Goal: Task Accomplishment & Management: Use online tool/utility

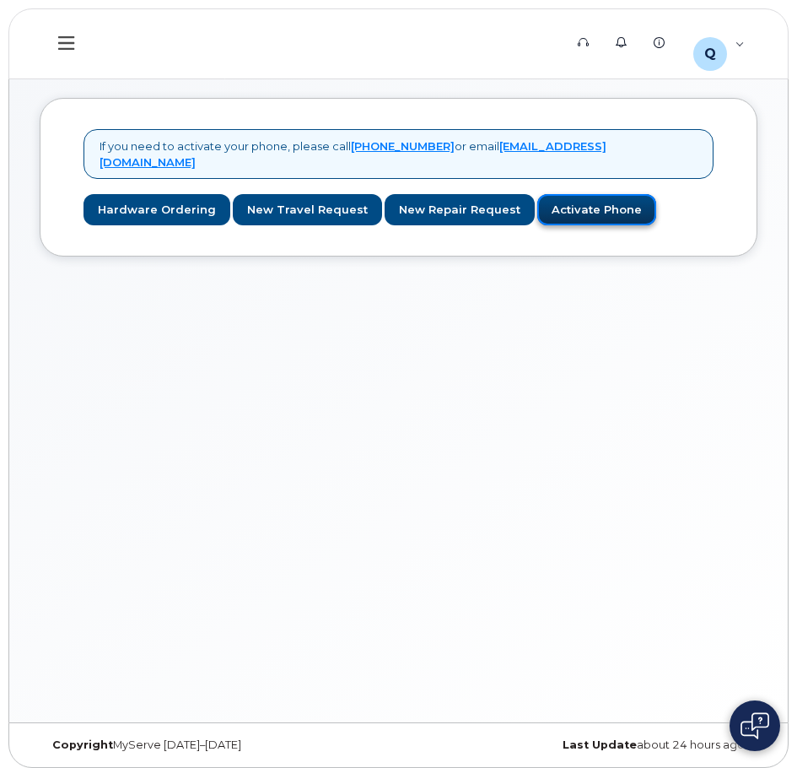
click at [582, 194] on link "Activate Phone" at bounding box center [596, 209] width 119 height 31
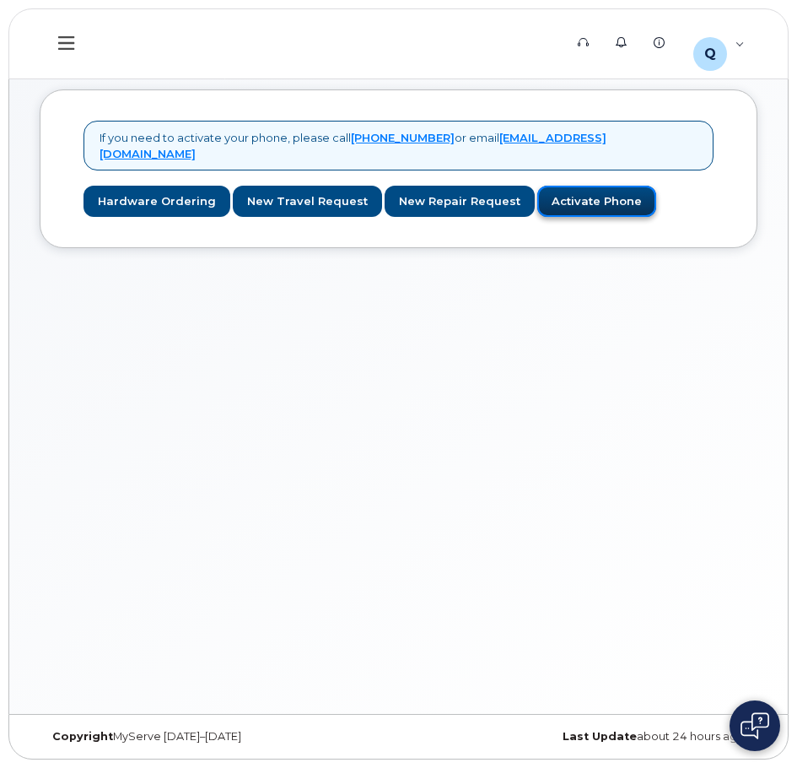
click at [579, 186] on link "Activate Phone" at bounding box center [596, 201] width 119 height 31
click at [73, 40] on icon at bounding box center [66, 43] width 16 height 19
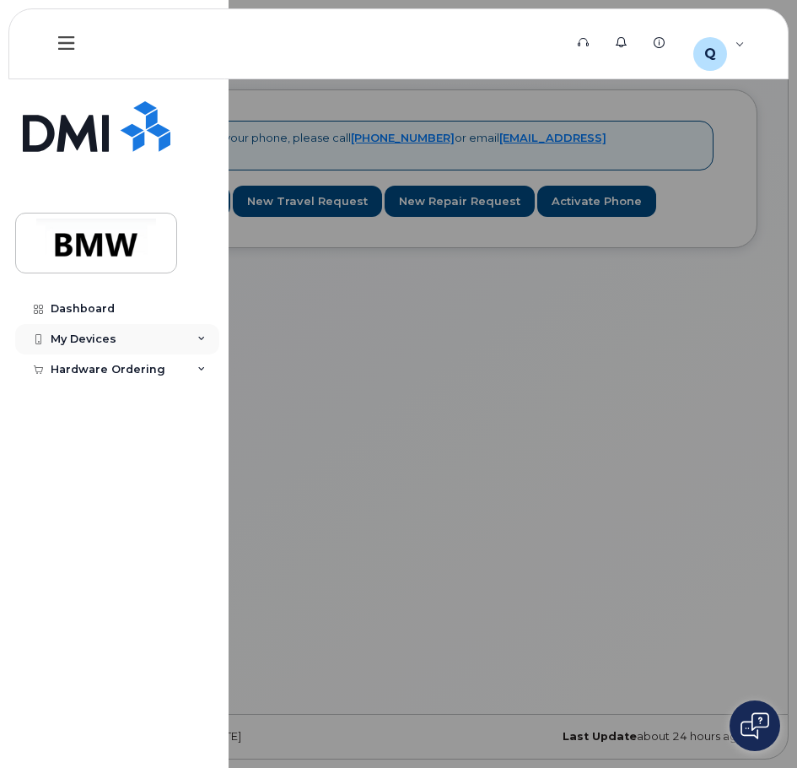
click at [88, 332] on div "My Devices" at bounding box center [84, 338] width 66 height 13
click at [97, 363] on div "Add Device" at bounding box center [91, 370] width 67 height 15
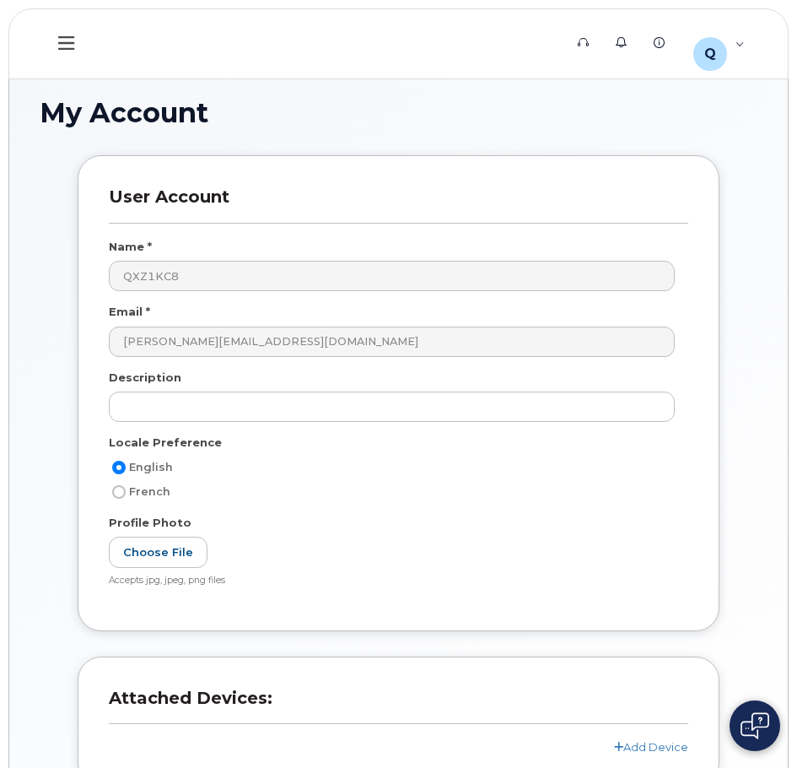
click at [60, 46] on icon at bounding box center [66, 43] width 16 height 19
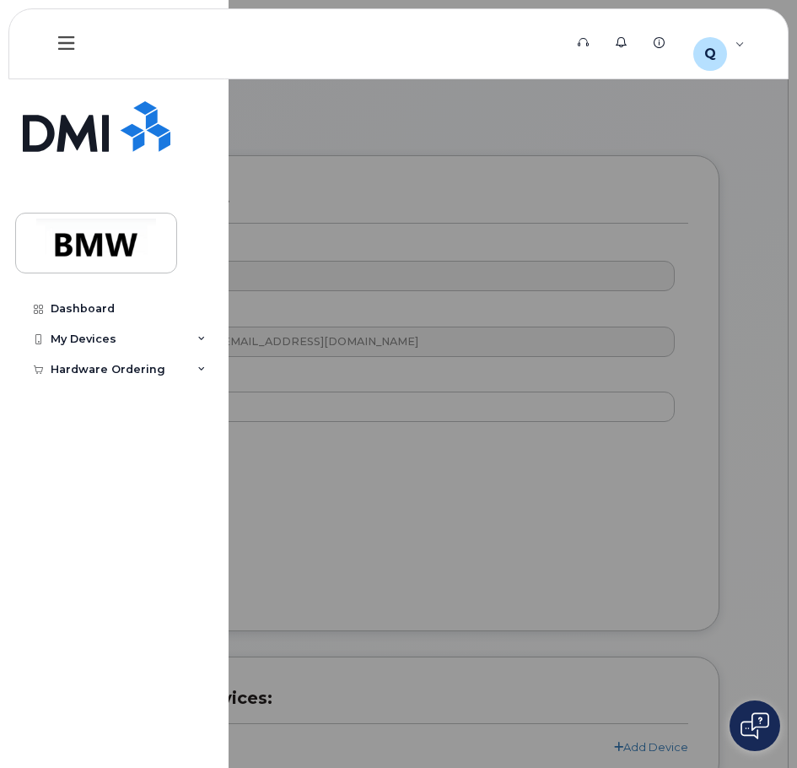
click at [62, 44] on icon at bounding box center [66, 42] width 16 height 13
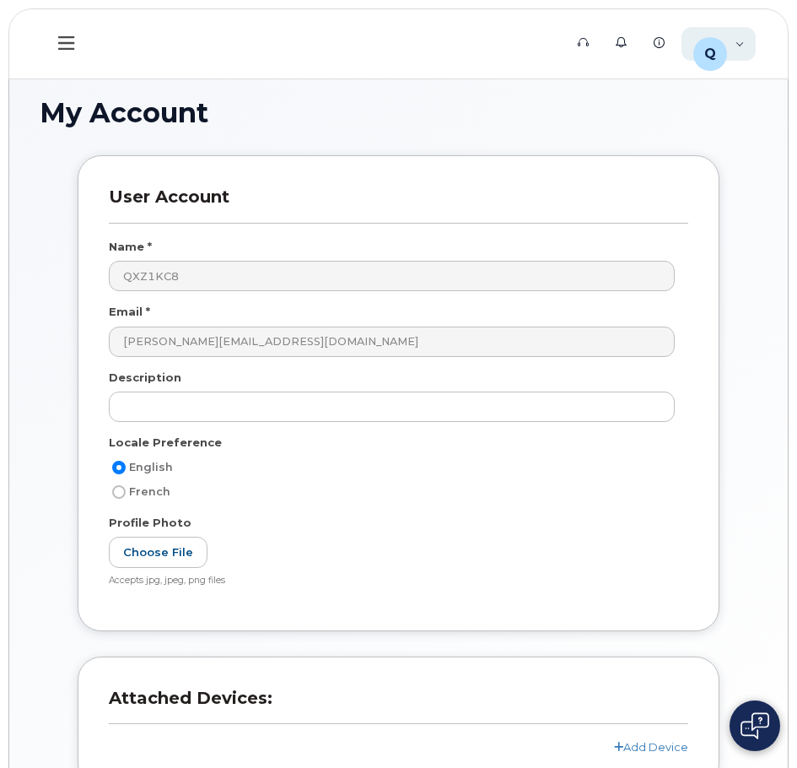
click at [747, 48] on div "Q QXZ1KC8 Employee" at bounding box center [719, 44] width 75 height 34
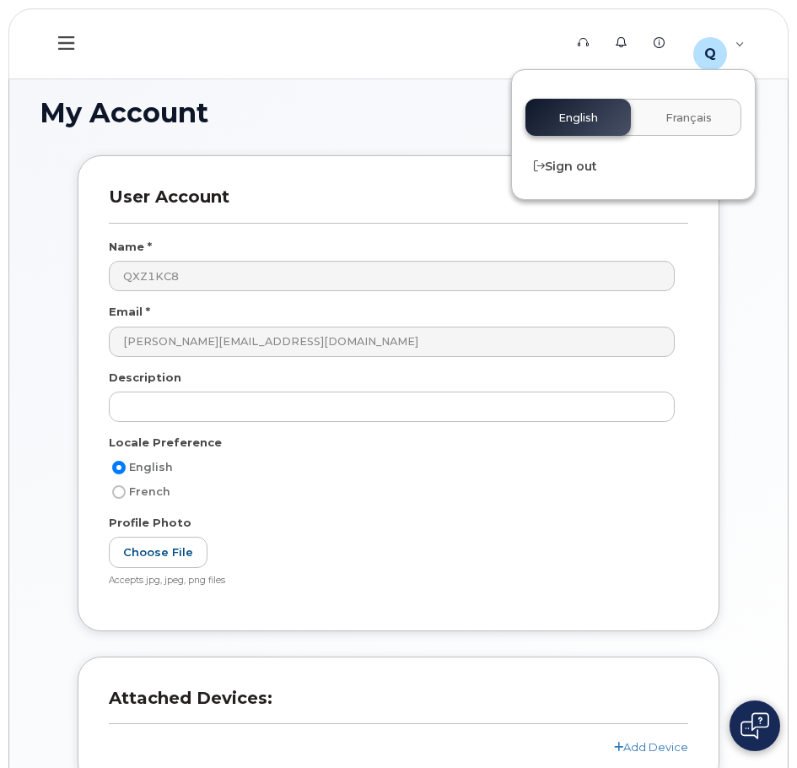
click at [765, 259] on div "My Account User Account Name * QXZ1KC8 Email * joshua.council@bmwmcext.com Desc…" at bounding box center [398, 470] width 779 height 807
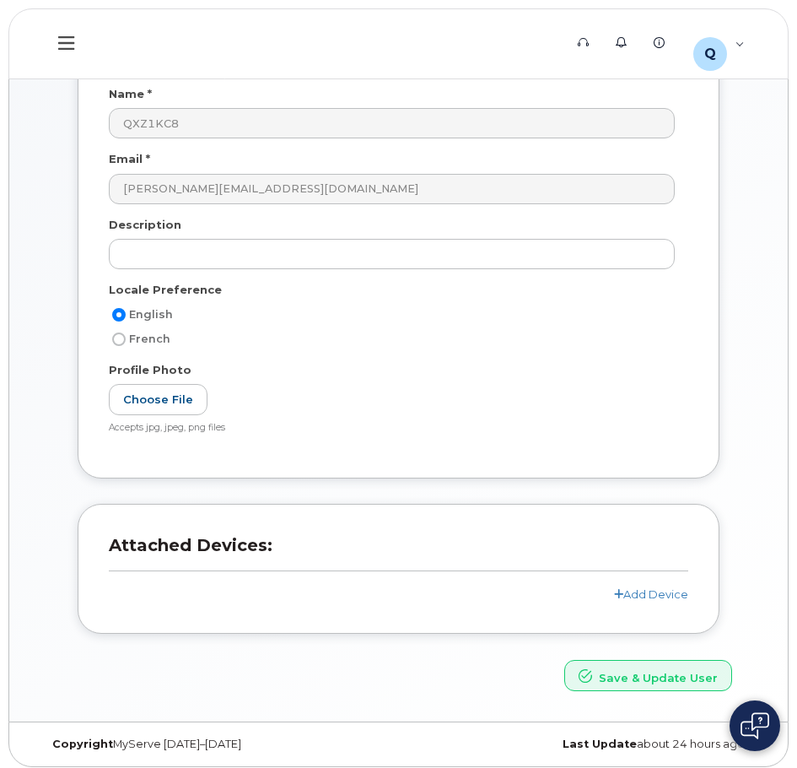
scroll to position [160, 0]
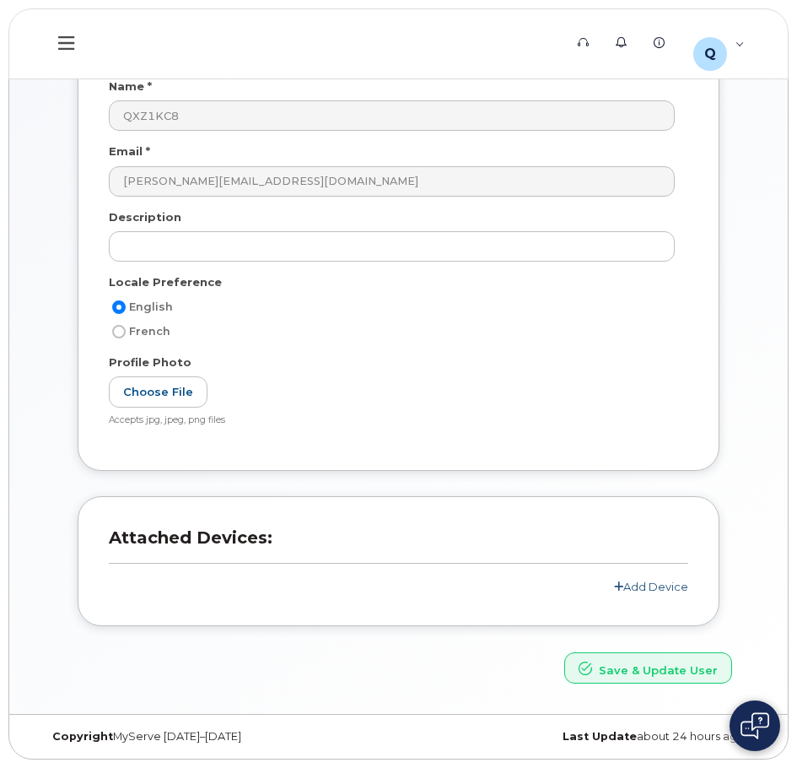
click at [634, 587] on link "Add Device" at bounding box center [651, 586] width 74 height 13
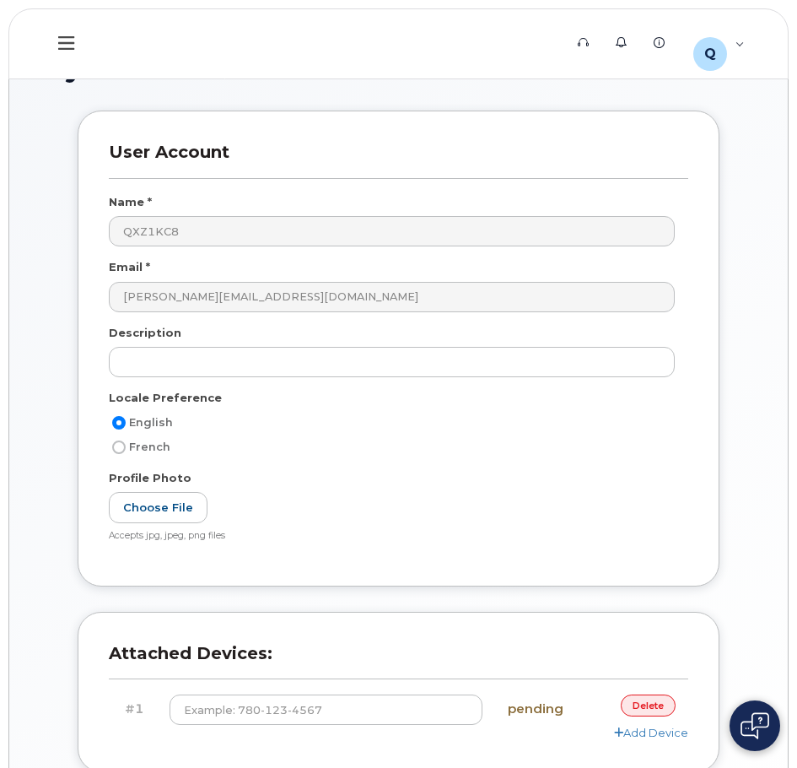
scroll to position [0, 0]
